Goal: Information Seeking & Learning: Learn about a topic

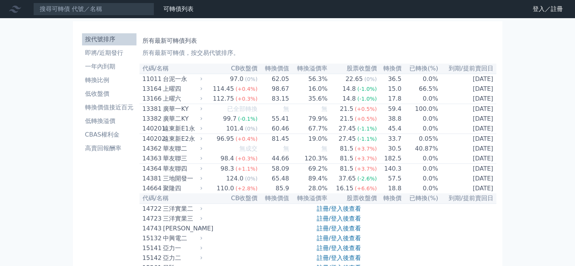
click at [545, 12] on link "登入／註冊" at bounding box center [548, 9] width 42 height 12
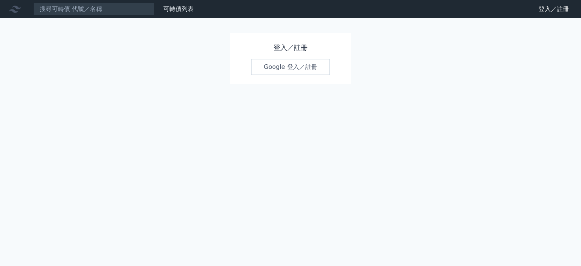
click at [308, 68] on link "Google 登入／註冊" at bounding box center [290, 67] width 79 height 16
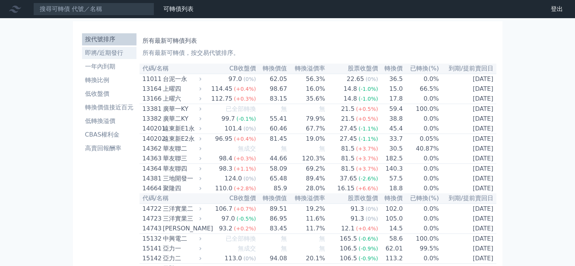
click at [112, 54] on li "即將/近期發行" at bounding box center [109, 52] width 54 height 9
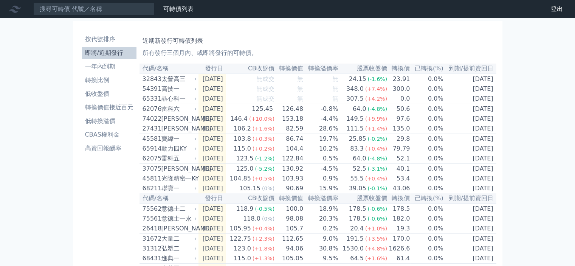
click at [0, 0] on link "財務數據" at bounding box center [0, 0] width 0 height 0
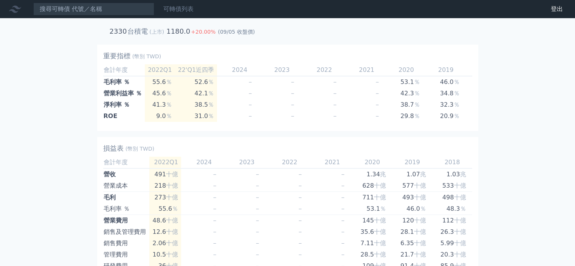
click at [179, 10] on link "可轉債列表" at bounding box center [178, 8] width 30 height 7
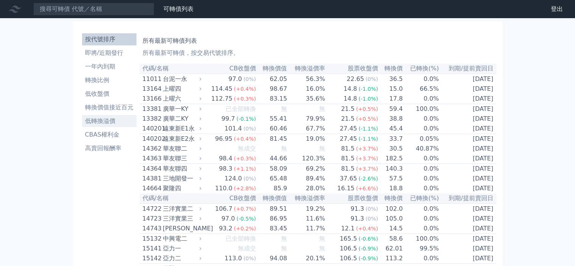
click at [111, 121] on li "低轉換溢價" at bounding box center [109, 120] width 54 height 9
